Goal: Check status: Check status

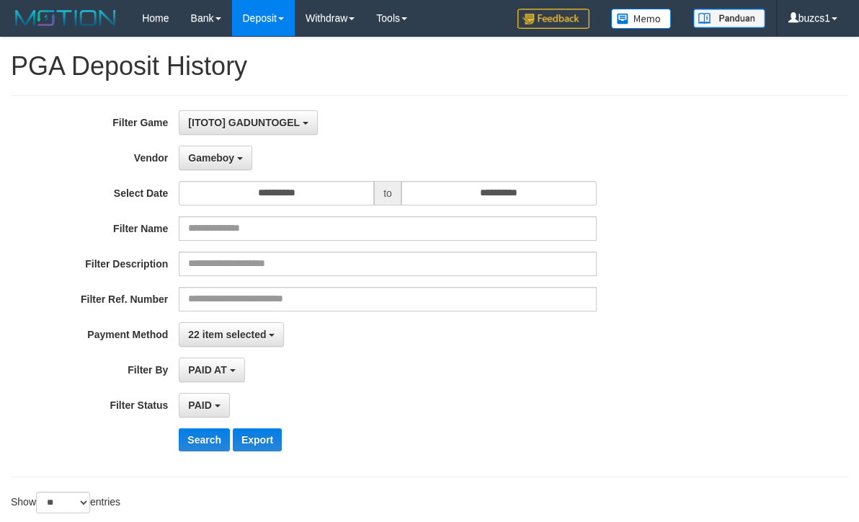
select select "**********"
select select "*********"
select select "*"
select select "**"
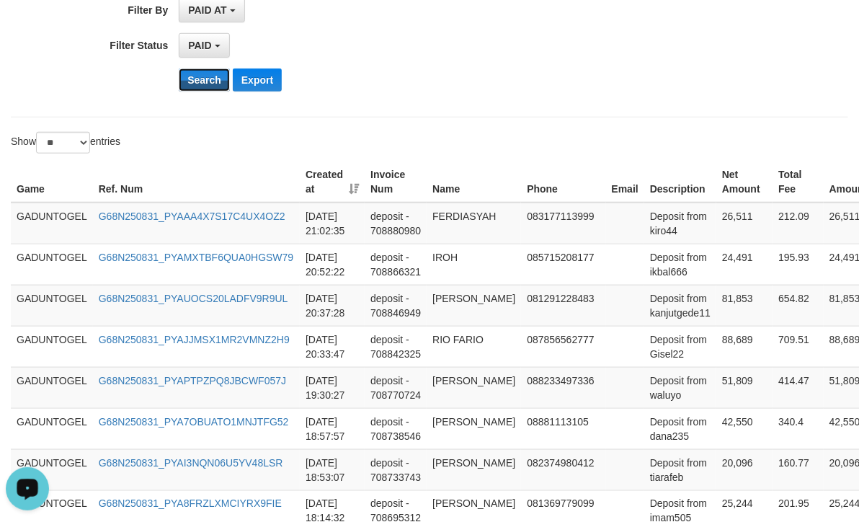
scroll to position [13, 0]
click at [213, 71] on button "Search" at bounding box center [204, 79] width 51 height 23
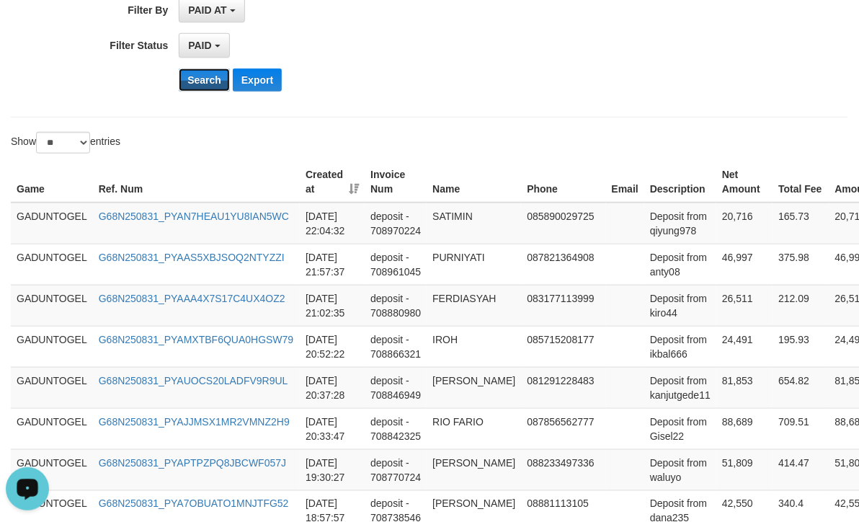
drag, startPoint x: 204, startPoint y: 82, endPoint x: 400, endPoint y: 56, distance: 197.8
click at [204, 82] on button "Search" at bounding box center [204, 79] width 51 height 23
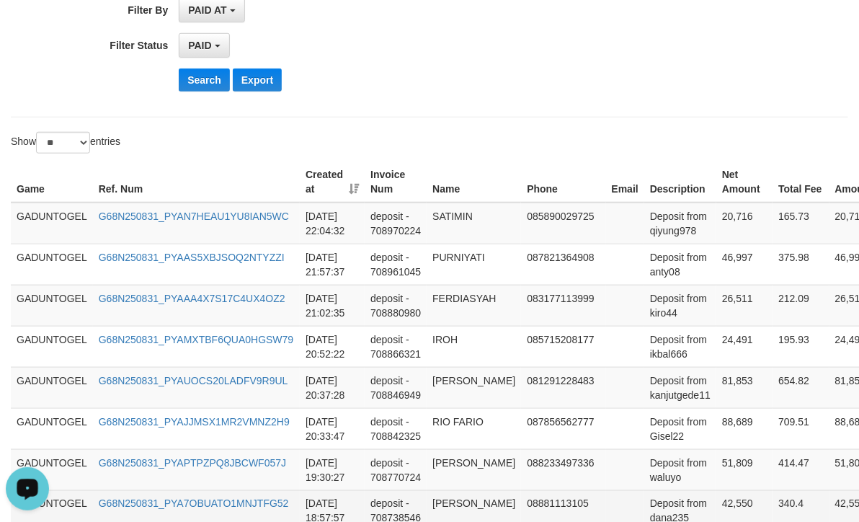
click at [314, 498] on td "[DATE] 18:57:57" at bounding box center [332, 510] width 65 height 41
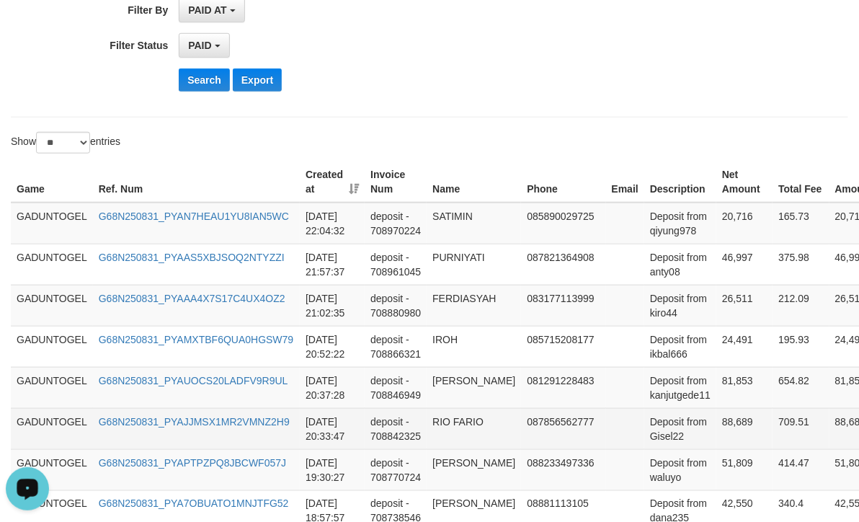
click at [727, 426] on td "88,689" at bounding box center [745, 428] width 56 height 41
copy td "88,689"
click at [430, 422] on td "RIO FARIO" at bounding box center [474, 428] width 94 height 41
drag, startPoint x: 430, startPoint y: 422, endPoint x: 465, endPoint y: 427, distance: 34.9
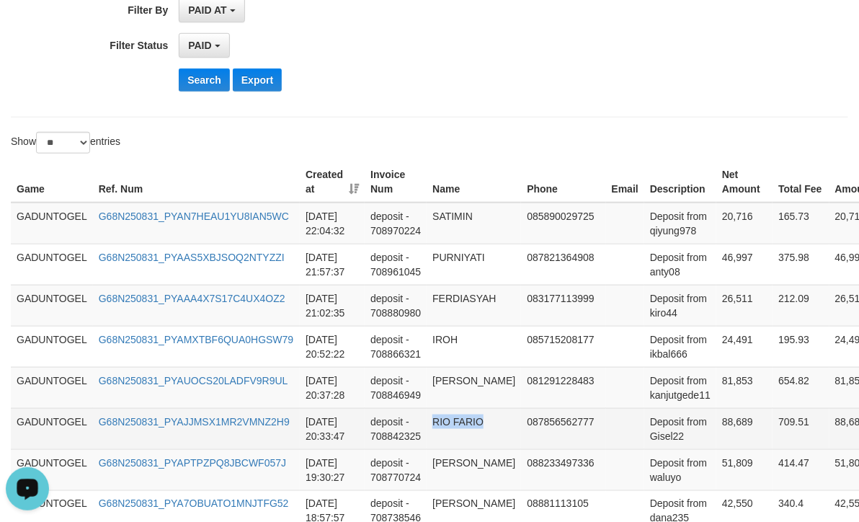
click at [465, 427] on td "RIO FARIO" at bounding box center [474, 428] width 94 height 41
copy td "RIO FARIO"
click at [647, 439] on td "Deposit from Gisel22" at bounding box center [680, 428] width 72 height 41
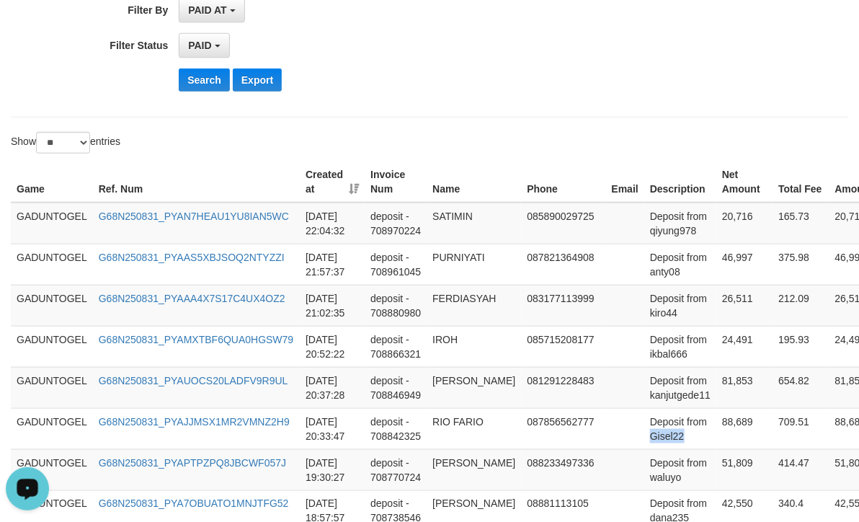
copy td "Gisel22"
click at [446, 381] on td "[PERSON_NAME]" at bounding box center [474, 387] width 94 height 41
copy td "[PERSON_NAME]"
drag, startPoint x: 456, startPoint y: 392, endPoint x: 476, endPoint y: 394, distance: 20.3
click at [476, 394] on td "[PERSON_NAME]" at bounding box center [474, 387] width 94 height 41
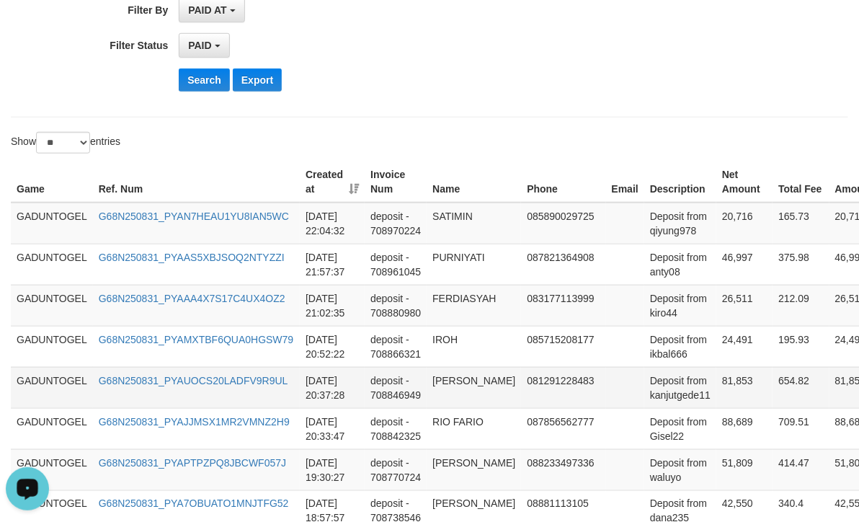
click at [668, 400] on td "Deposit from kanjutgede11" at bounding box center [680, 387] width 72 height 41
copy td "kanjutgede11"
click at [722, 375] on td "81,853" at bounding box center [745, 387] width 56 height 41
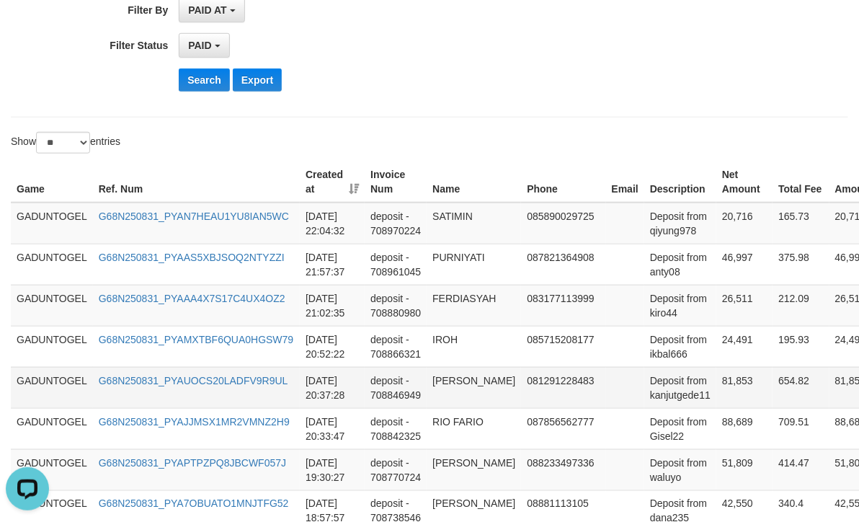
click at [717, 391] on td "81,853" at bounding box center [745, 387] width 56 height 41
copy td "81,853"
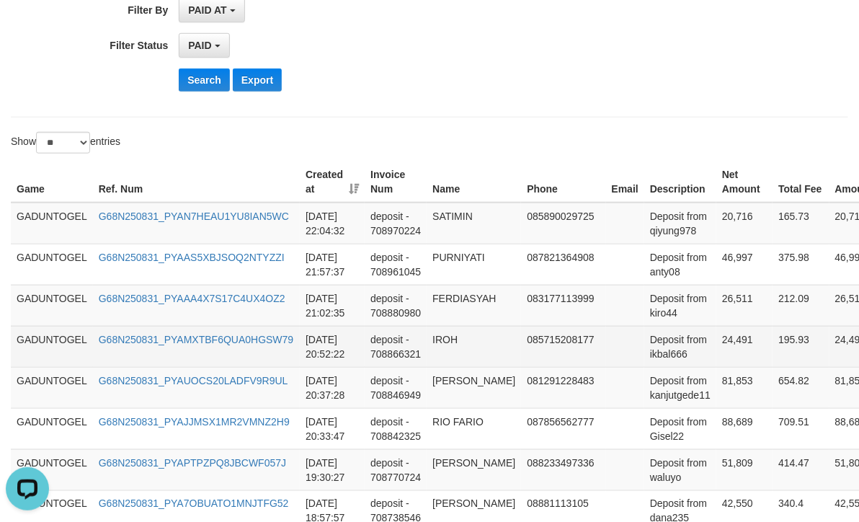
click at [717, 342] on td "24,491" at bounding box center [745, 346] width 56 height 41
click at [717, 340] on td "24,491" at bounding box center [745, 346] width 56 height 41
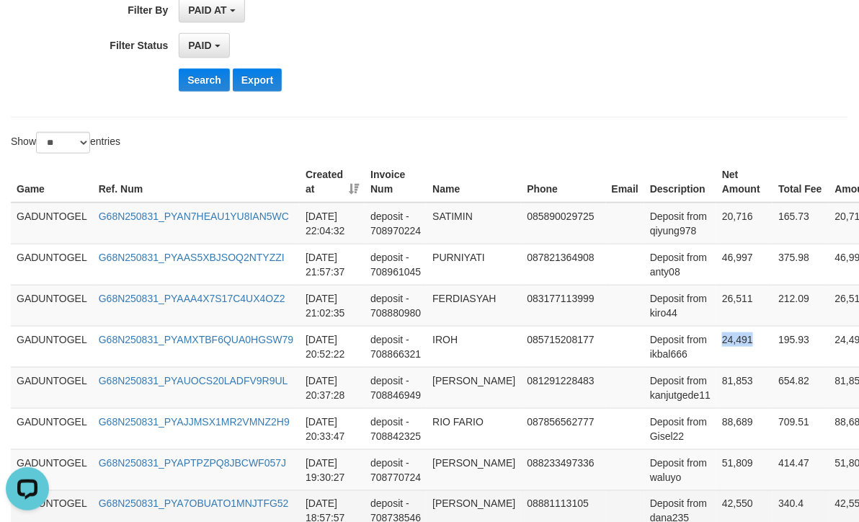
copy td "24,491"
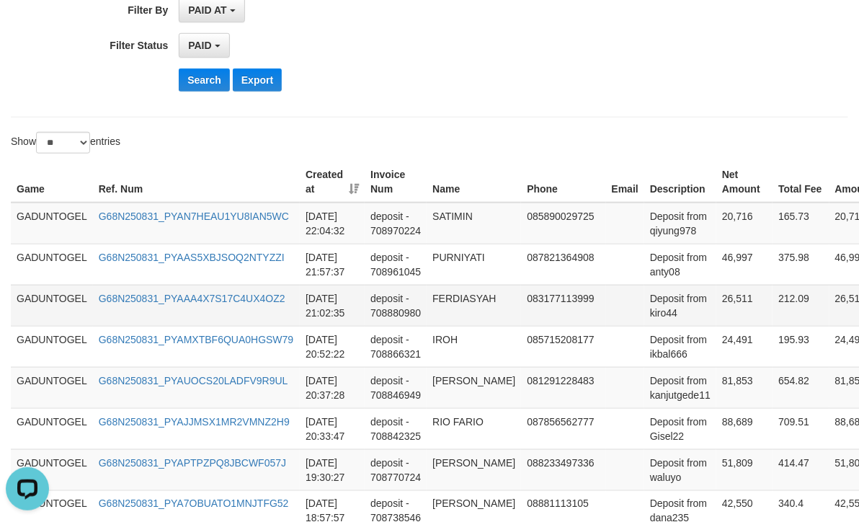
click at [725, 293] on td "26,511" at bounding box center [745, 305] width 56 height 41
copy td "26,511"
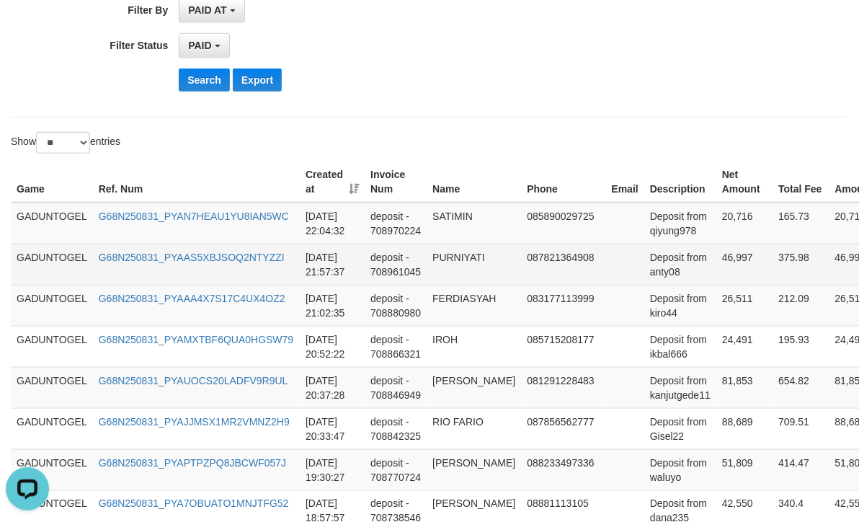
click at [722, 257] on td "46,997" at bounding box center [745, 264] width 56 height 41
copy td "46,997"
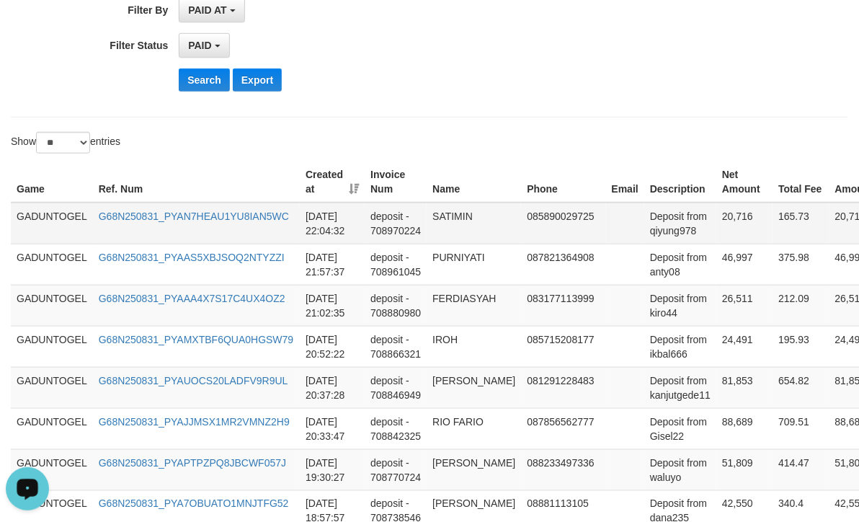
click at [717, 223] on td "20,716" at bounding box center [745, 224] width 56 height 42
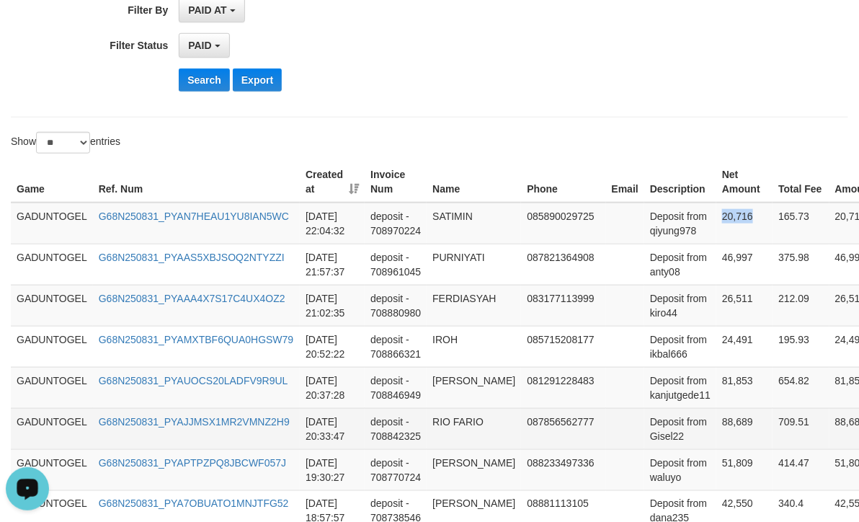
copy td "20,716"
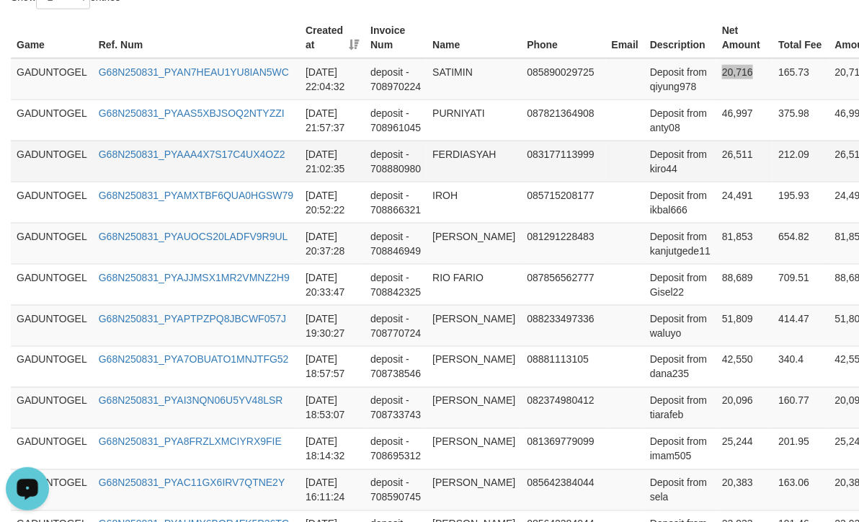
scroll to position [336, 0]
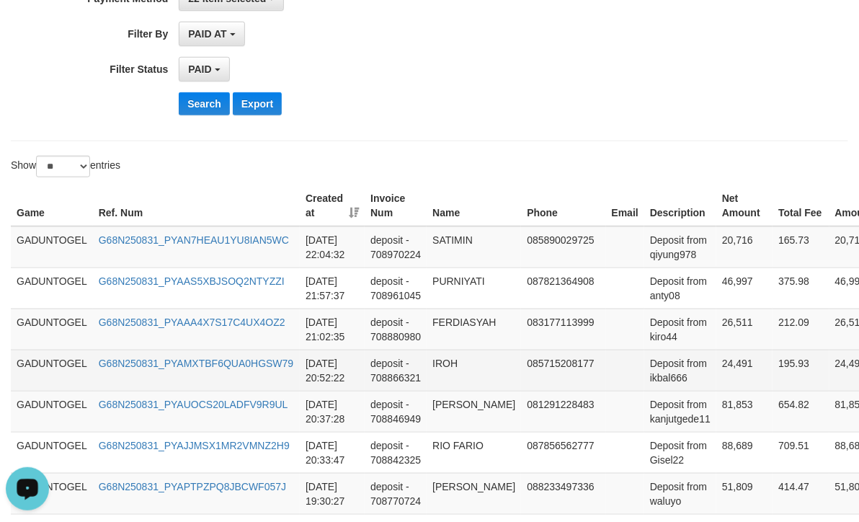
click at [433, 370] on td "IROH" at bounding box center [474, 370] width 94 height 41
click at [647, 381] on td "Deposit from ikbal666" at bounding box center [680, 370] width 72 height 41
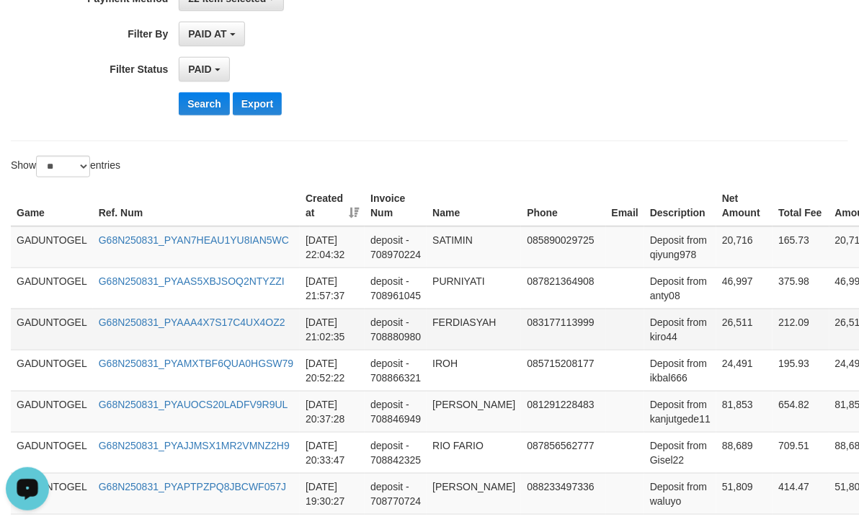
click at [474, 323] on td "FERDIASYAH" at bounding box center [474, 329] width 94 height 41
click at [651, 338] on td "Deposit from kiro44" at bounding box center [680, 329] width 72 height 41
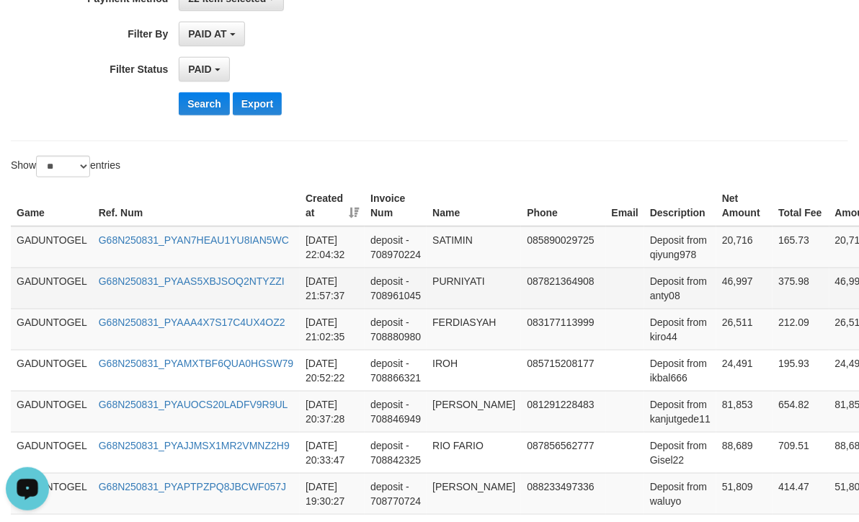
click at [469, 283] on td "PURNIYATI" at bounding box center [474, 287] width 94 height 41
click at [657, 305] on td "Deposit from anty08" at bounding box center [680, 287] width 72 height 41
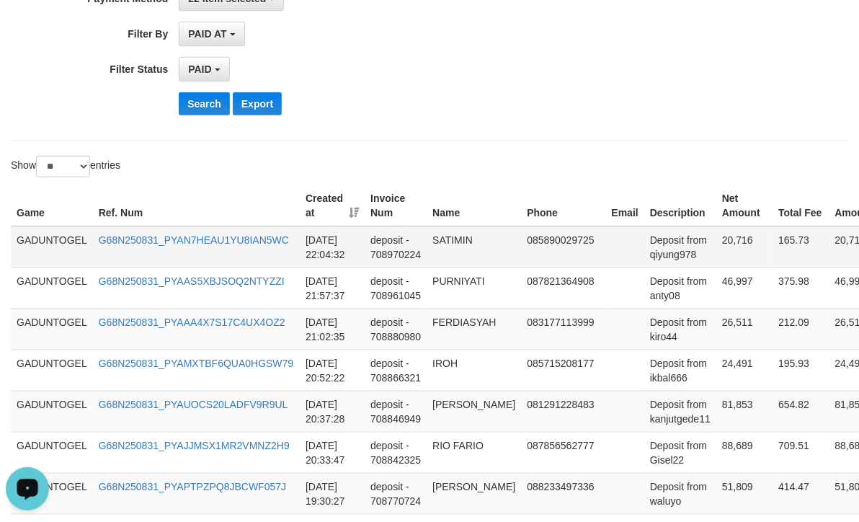
click at [459, 249] on td "SATIMIN" at bounding box center [474, 247] width 94 height 42
click at [657, 262] on td "Deposit from qiyung978" at bounding box center [680, 247] width 72 height 42
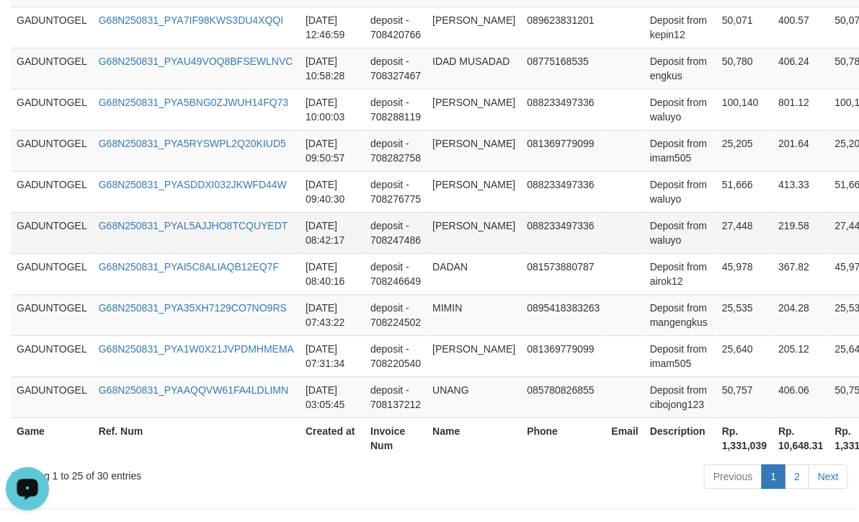
scroll to position [1237, 0]
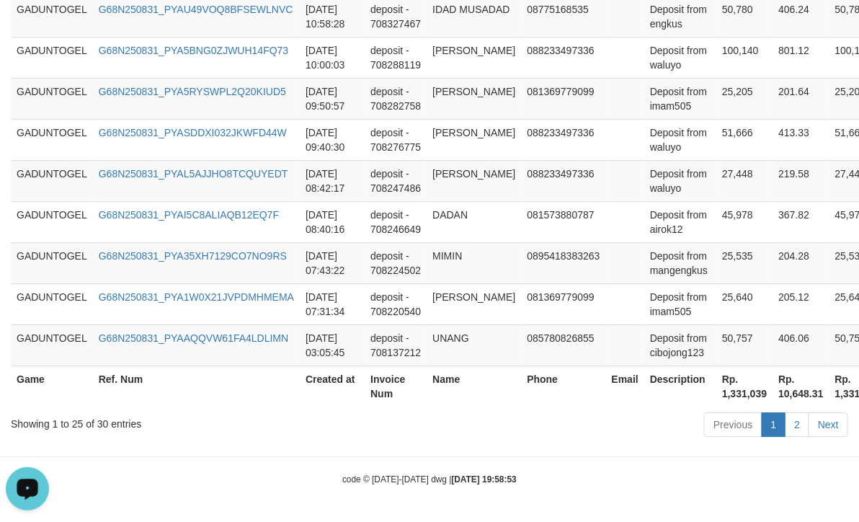
click at [720, 392] on th "Rp. 1,331,039" at bounding box center [745, 385] width 56 height 41
click at [721, 392] on th "Rp. 1,331,039" at bounding box center [745, 385] width 56 height 41
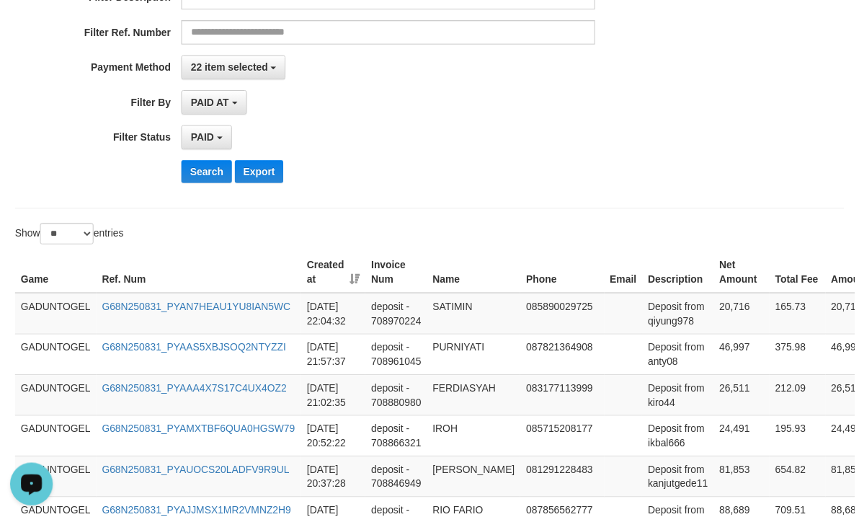
scroll to position [156, 0]
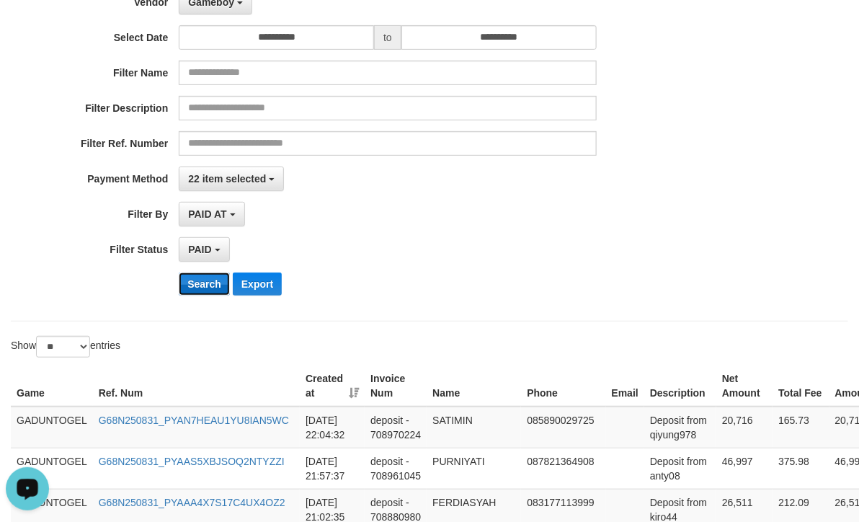
drag, startPoint x: 210, startPoint y: 288, endPoint x: 226, endPoint y: 286, distance: 15.9
click at [219, 288] on button "Search" at bounding box center [204, 283] width 51 height 23
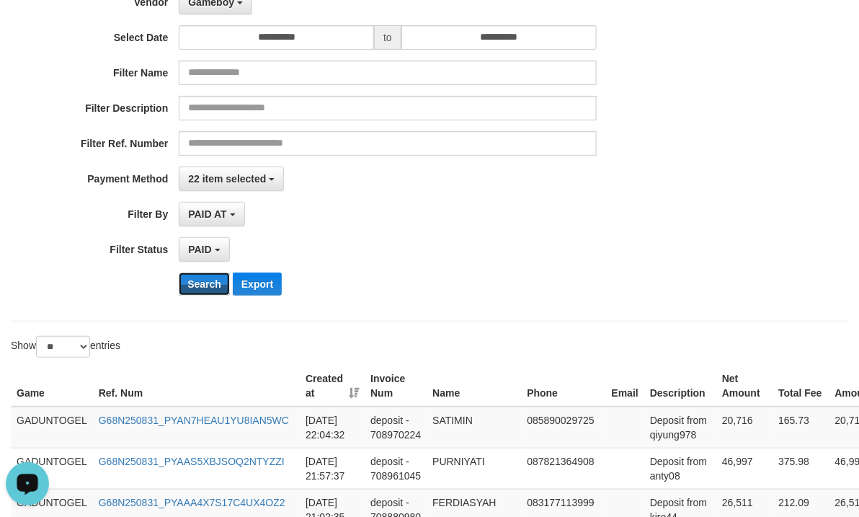
drag, startPoint x: 205, startPoint y: 285, endPoint x: 364, endPoint y: 271, distance: 159.2
click at [213, 286] on button "Search" at bounding box center [204, 283] width 51 height 23
click at [201, 301] on div "**********" at bounding box center [358, 131] width 716 height 352
click at [210, 286] on button "Search" at bounding box center [204, 283] width 51 height 23
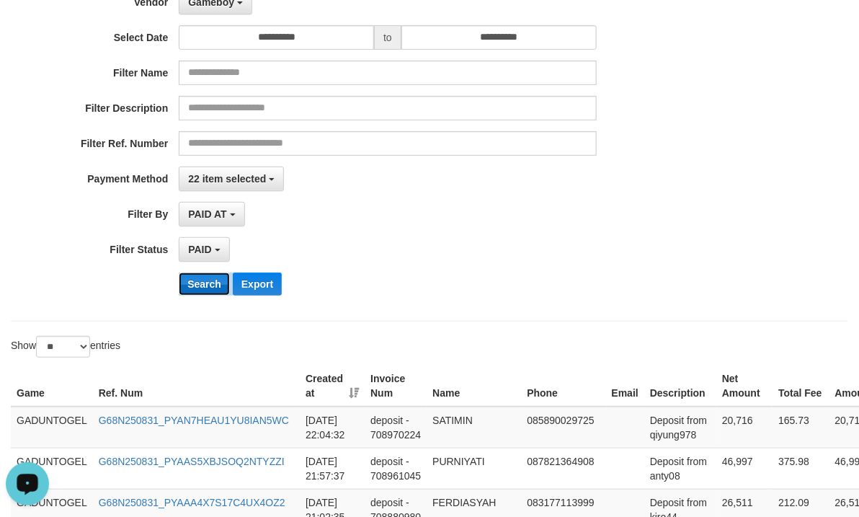
click at [205, 296] on button "Search" at bounding box center [204, 283] width 51 height 23
click at [198, 284] on button "Search" at bounding box center [204, 283] width 51 height 23
drag, startPoint x: 192, startPoint y: 295, endPoint x: 269, endPoint y: 288, distance: 76.8
click at [192, 295] on button "Search" at bounding box center [204, 283] width 51 height 23
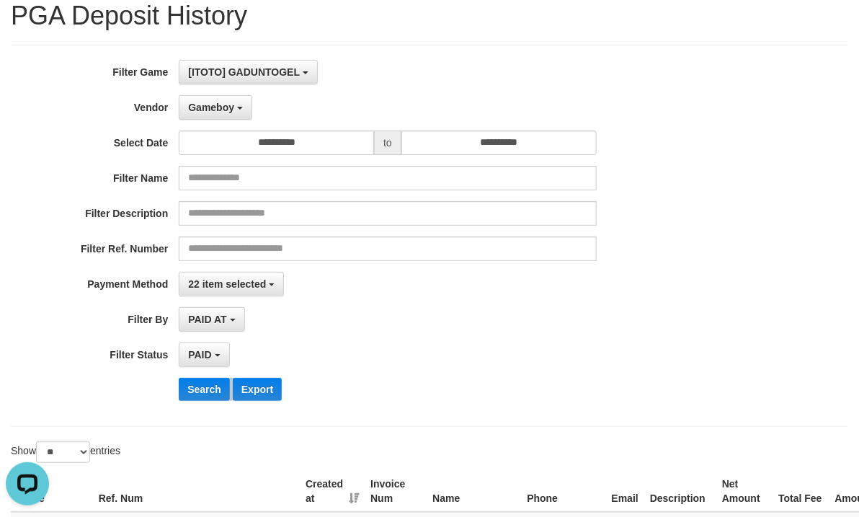
scroll to position [0, 0]
